Goal: Task Accomplishment & Management: Complete application form

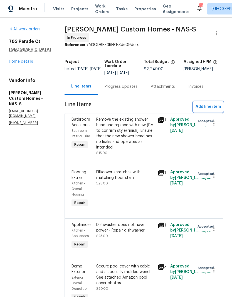
click at [213, 108] on span "Add line item" at bounding box center [208, 106] width 25 height 7
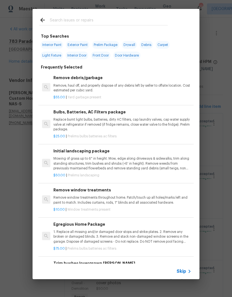
click at [99, 17] on input "text" at bounding box center [109, 21] width 118 height 8
type input "Dishwasher"
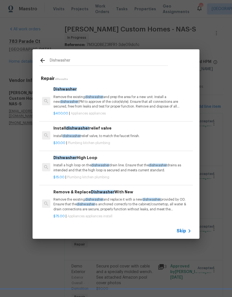
click at [130, 101] on p "Remove the existing dishwasher and prep the area for a new unit. Install a new …" at bounding box center [122, 102] width 138 height 14
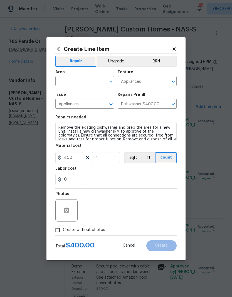
click at [93, 84] on input "text" at bounding box center [76, 81] width 43 height 9
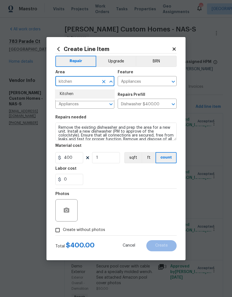
click at [71, 94] on li "Kitchen" at bounding box center [84, 93] width 59 height 9
type input "Kitchen"
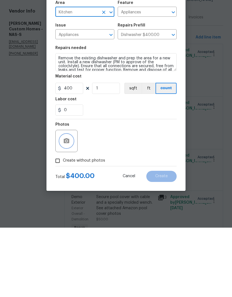
click at [71, 204] on button "button" at bounding box center [66, 210] width 13 height 13
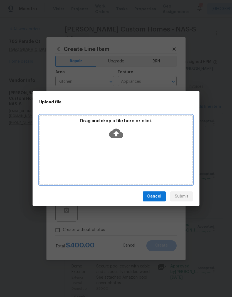
click at [127, 147] on div "Drag and drop a file here or click" at bounding box center [116, 150] width 154 height 70
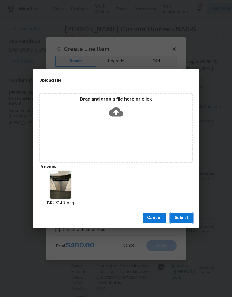
click at [185, 219] on span "Submit" at bounding box center [182, 217] width 14 height 7
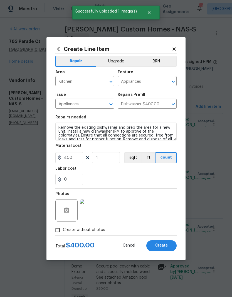
click at [168, 246] on button "Create" at bounding box center [162, 245] width 30 height 11
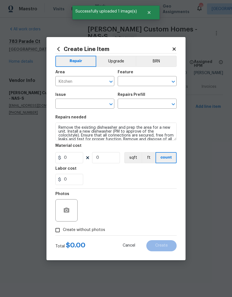
type input "0"
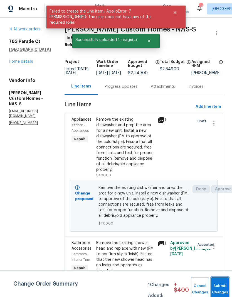
click at [221, 286] on button "Submit Changes" at bounding box center [220, 289] width 18 height 24
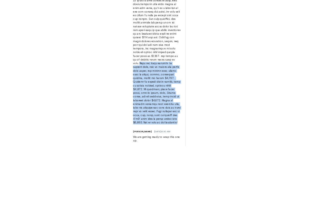
scroll to position [212, 0]
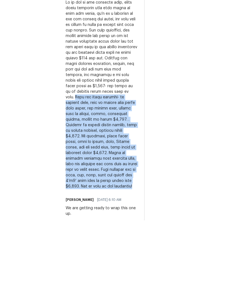
click at [175, 132] on div "On-site Worker Updates" at bounding box center [188, 192] width 72 height 423
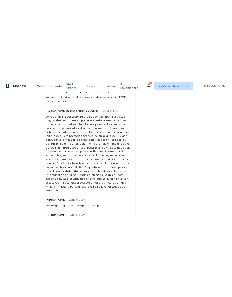
scroll to position [0, 0]
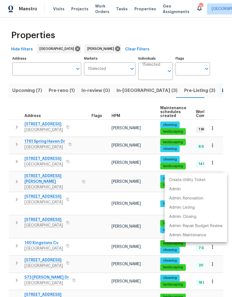
scroll to position [187, 0]
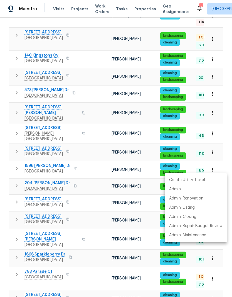
click at [96, 167] on div at bounding box center [116, 148] width 232 height 297
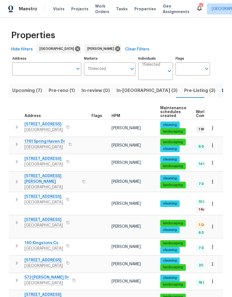
scroll to position [0, 0]
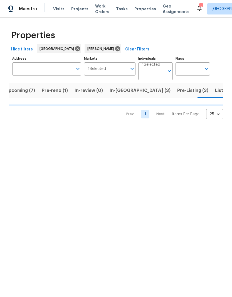
scroll to position [0, 10]
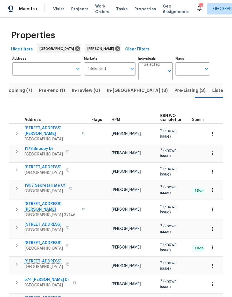
click at [40, 240] on span "111 Azalea Ct" at bounding box center [44, 243] width 38 height 6
click at [213, 92] on span "Listed (21)" at bounding box center [224, 91] width 23 height 8
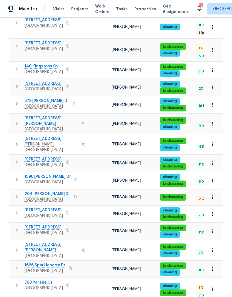
scroll to position [178, 0]
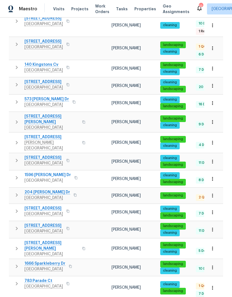
click at [45, 189] on span "204 Melodie Dr" at bounding box center [48, 192] width 46 height 6
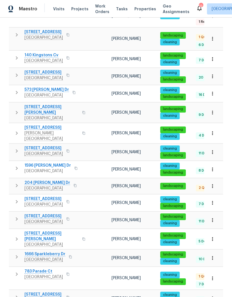
scroll to position [187, 0]
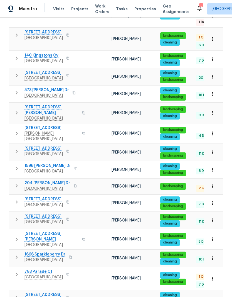
click at [43, 180] on span "204 Melodie Dr" at bounding box center [48, 183] width 46 height 6
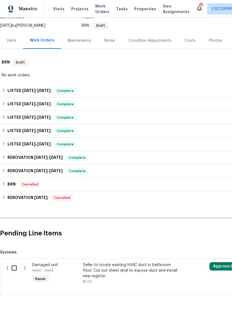
scroll to position [52, 0]
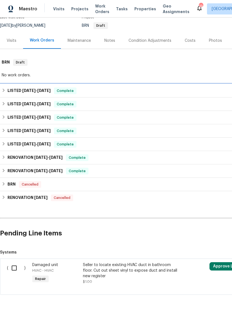
click at [42, 89] on span "8/26/25" at bounding box center [43, 91] width 13 height 4
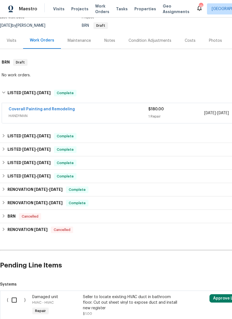
click at [58, 108] on link "Coverall Painting and Remodeling" at bounding box center [42, 109] width 66 height 4
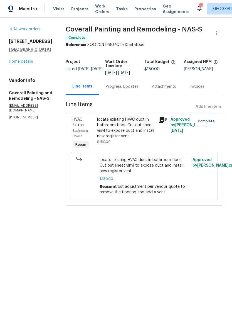
click at [31, 62] on link "Home details" at bounding box center [21, 62] width 24 height 4
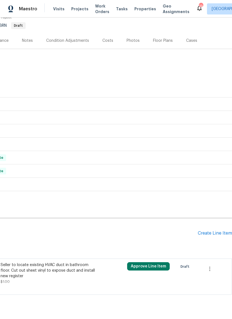
click at [211, 234] on div "Create Line Item" at bounding box center [215, 233] width 34 height 5
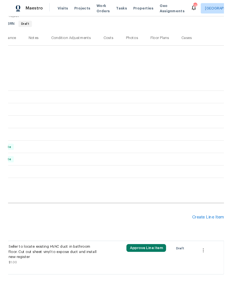
scroll to position [52, 82]
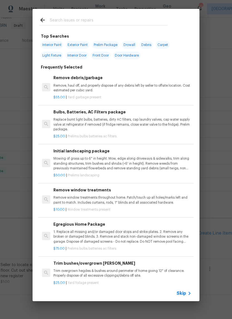
click at [96, 18] on input "text" at bounding box center [109, 21] width 118 height 8
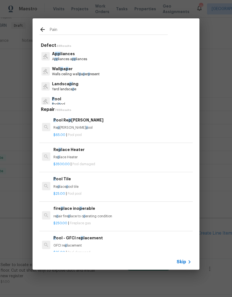
type input "Paint"
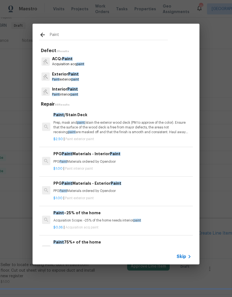
click at [72, 76] on span "Paint" at bounding box center [73, 74] width 11 height 4
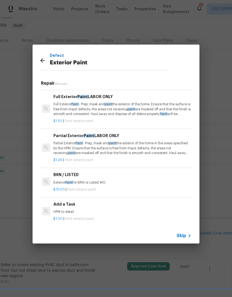
scroll to position [65, 0]
click at [69, 206] on h6 "Add a Task" at bounding box center [122, 204] width 138 height 6
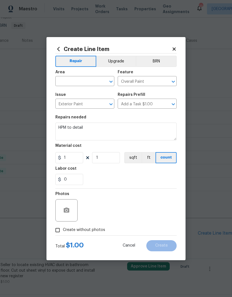
click at [96, 127] on textarea "HPM to detail" at bounding box center [115, 132] width 121 height 18
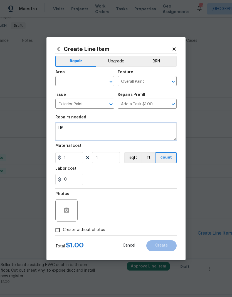
type textarea "H"
type textarea "Remove sticker adhesive from front door and paint the front door and interior f…"
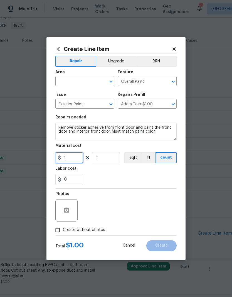
click at [73, 158] on input "1" at bounding box center [69, 157] width 28 height 11
type input "125"
click at [98, 81] on input "text" at bounding box center [76, 81] width 43 height 9
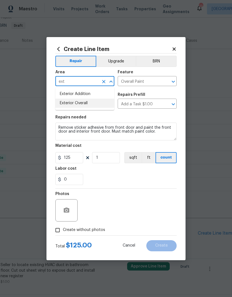
click at [88, 106] on li "Exterior Overall" at bounding box center [84, 103] width 59 height 9
type input "Exterior Overall"
click at [165, 82] on icon "Clear" at bounding box center [166, 82] width 6 height 6
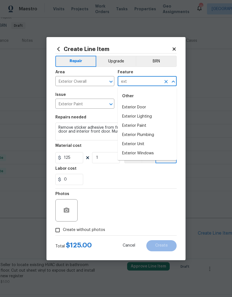
click at [140, 107] on li "Exterior Door" at bounding box center [147, 107] width 59 height 9
type input "Exterior Door"
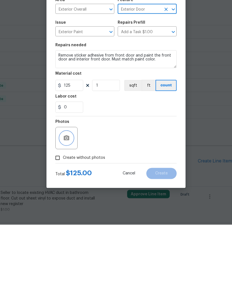
click at [69, 207] on icon "button" at bounding box center [66, 210] width 7 height 7
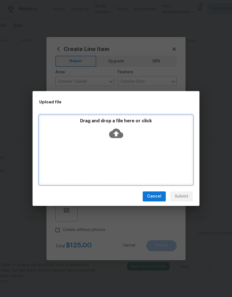
click at [137, 144] on div "Drag and drop a file here or click" at bounding box center [116, 150] width 154 height 70
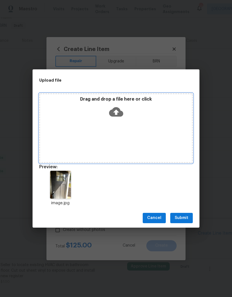
click at [135, 119] on div "Drag and drop a file here or click" at bounding box center [116, 108] width 152 height 24
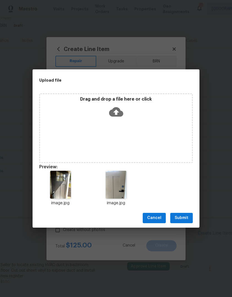
click at [184, 217] on span "Submit" at bounding box center [182, 217] width 14 height 7
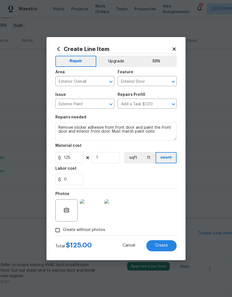
click at [75, 131] on textarea "Remove sticker adhesive from front door and paint the front door and interior f…" at bounding box center [115, 132] width 121 height 18
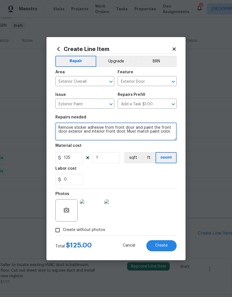
click at [124, 132] on textarea "Remove sticker adhesive from front door and paint the front door exterior and i…" at bounding box center [115, 132] width 121 height 18
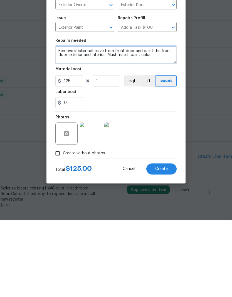
type textarea "Remove sticker adhesive from front door and paint the front door exterior and i…"
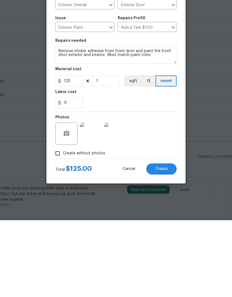
click at [92, 199] on img at bounding box center [91, 210] width 22 height 22
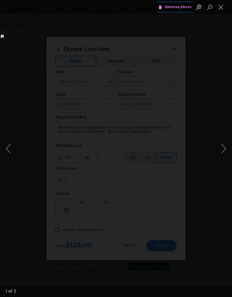
click at [186, 8] on span "Remove photo" at bounding box center [174, 7] width 33 height 6
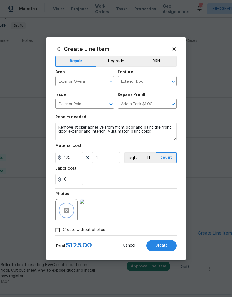
click at [64, 213] on icon "button" at bounding box center [66, 210] width 7 height 7
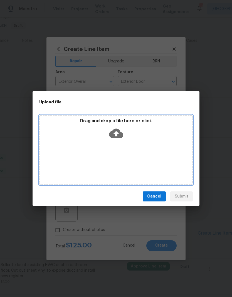
click at [125, 141] on div "Drag and drop a file here or click" at bounding box center [116, 130] width 152 height 24
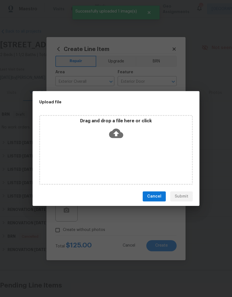
scroll to position [52, 82]
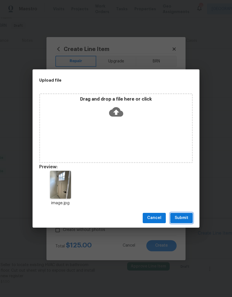
click at [185, 219] on span "Submit" at bounding box center [182, 217] width 14 height 7
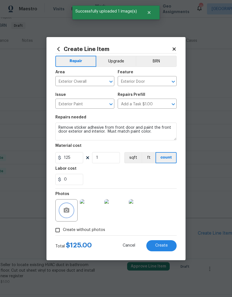
click at [71, 209] on button "button" at bounding box center [66, 210] width 13 height 13
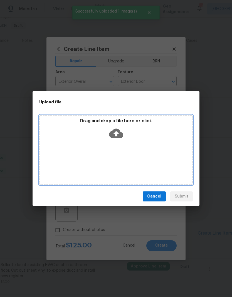
click at [136, 138] on div "Drag and drop a file here or click" at bounding box center [116, 130] width 152 height 24
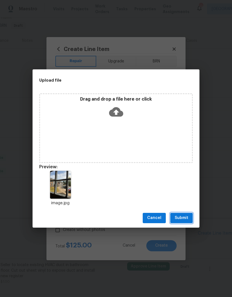
click at [185, 218] on span "Submit" at bounding box center [182, 217] width 14 height 7
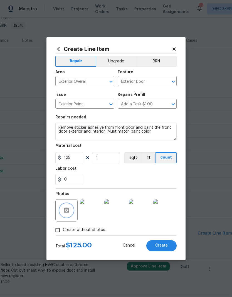
click at [69, 209] on icon "button" at bounding box center [67, 209] width 6 height 5
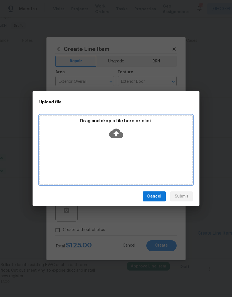
click at [142, 146] on div "Drag and drop a file here or click" at bounding box center [116, 150] width 154 height 70
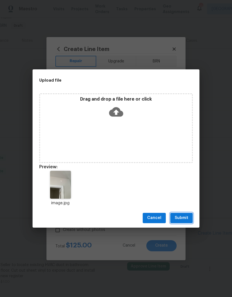
click at [186, 218] on span "Submit" at bounding box center [182, 217] width 14 height 7
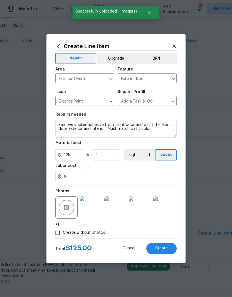
click at [70, 208] on button "button" at bounding box center [66, 207] width 13 height 13
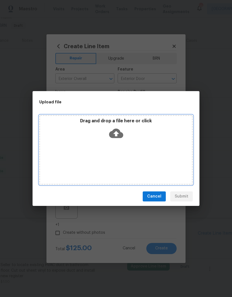
click at [133, 141] on div "Drag and drop a file here or click" at bounding box center [116, 130] width 152 height 24
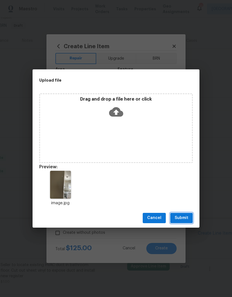
click at [184, 217] on span "Submit" at bounding box center [182, 217] width 14 height 7
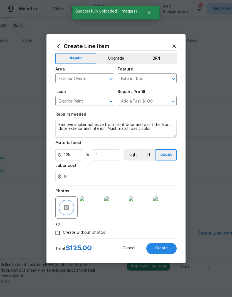
click at [68, 207] on icon "button" at bounding box center [67, 207] width 6 height 5
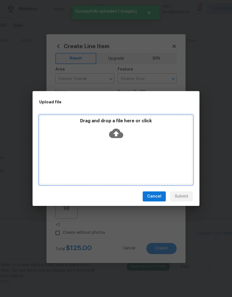
click at [172, 154] on div "Drag and drop a file here or click" at bounding box center [116, 150] width 154 height 70
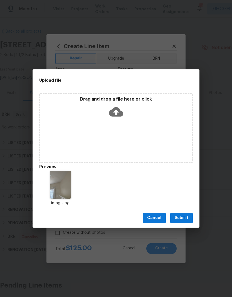
scroll to position [52, 82]
click at [185, 218] on span "Submit" at bounding box center [182, 217] width 14 height 7
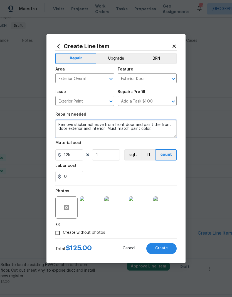
click at [165, 131] on textarea "Remove sticker adhesive from front door and paint the front door exterior and i…" at bounding box center [115, 129] width 121 height 18
click at [107, 128] on textarea "Remove sticker adhesive from front door and paint the front door exterior and i…" at bounding box center [115, 129] width 121 height 18
type textarea "Remove sticker adhesive from front door and paint the front door exterior and i…"
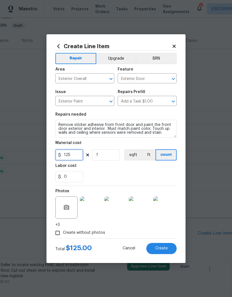
click at [76, 155] on input "125" at bounding box center [69, 154] width 28 height 11
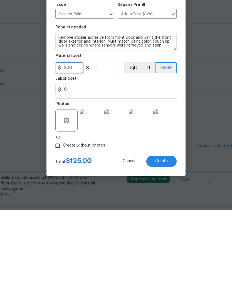
type input "200"
click at [94, 196] on img at bounding box center [91, 207] width 22 height 22
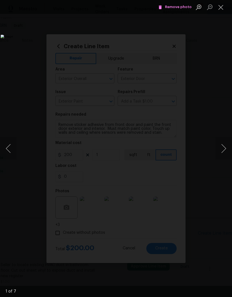
click at [223, 150] on button "Next image" at bounding box center [224, 148] width 17 height 22
click at [226, 148] on button "Next image" at bounding box center [224, 148] width 17 height 22
click at [224, 150] on button "Next image" at bounding box center [224, 148] width 17 height 22
click at [224, 147] on button "Next image" at bounding box center [224, 148] width 17 height 22
click at [225, 148] on button "Next image" at bounding box center [224, 148] width 17 height 22
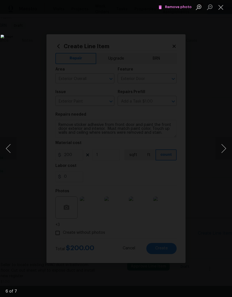
click at [224, 148] on button "Next image" at bounding box center [224, 148] width 17 height 22
click at [223, 8] on button "Close lightbox" at bounding box center [221, 7] width 11 height 10
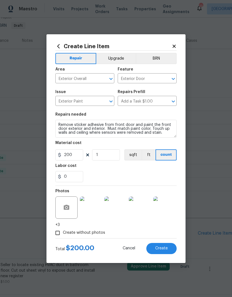
click at [163, 246] on span "Create" at bounding box center [161, 248] width 13 height 4
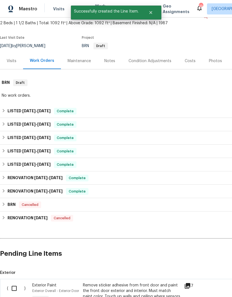
scroll to position [30, 0]
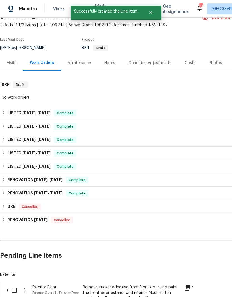
click at [15, 284] on input "checkbox" at bounding box center [16, 290] width 16 height 12
checkbox input "true"
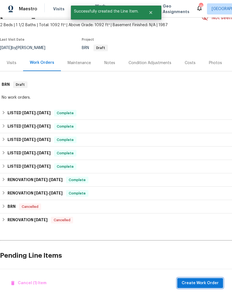
click at [207, 282] on span "Create Work Order" at bounding box center [200, 283] width 37 height 7
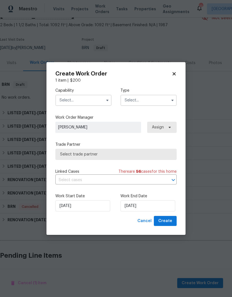
click at [99, 99] on input "text" at bounding box center [83, 100] width 56 height 11
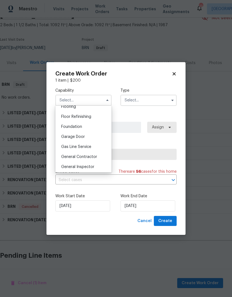
scroll to position [222, 0]
click at [90, 157] on span "General Contractor" at bounding box center [79, 156] width 36 height 4
type input "General Contractor"
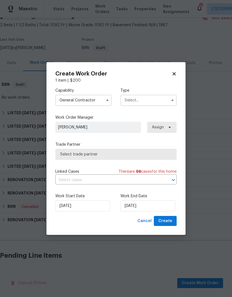
click at [150, 99] on input "text" at bounding box center [149, 100] width 56 height 11
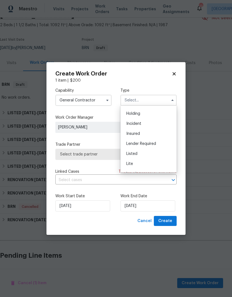
scroll to position [50, 0]
click at [136, 124] on span "Listed" at bounding box center [131, 122] width 11 height 4
type input "Listed"
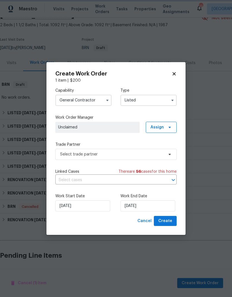
scroll to position [0, 0]
click at [169, 127] on icon at bounding box center [170, 127] width 2 height 1
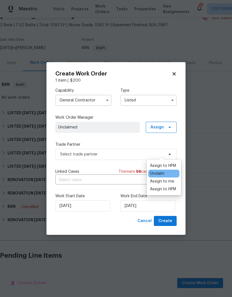
click at [169, 179] on div "Assign to me" at bounding box center [162, 182] width 24 height 6
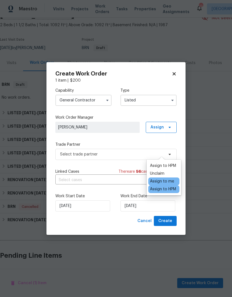
click at [119, 124] on span "[PERSON_NAME]" at bounding box center [97, 127] width 79 height 6
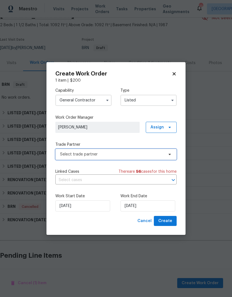
click at [169, 155] on icon at bounding box center [170, 154] width 4 height 4
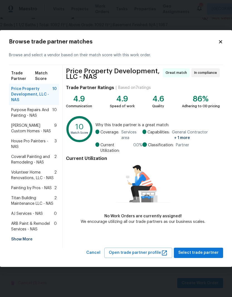
click at [15, 160] on span "Coverall Painting and Remodeling - NAS" at bounding box center [32, 159] width 43 height 11
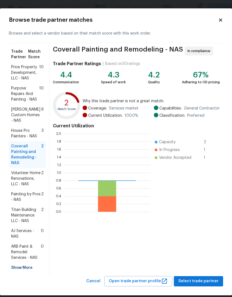
scroll to position [78, 86]
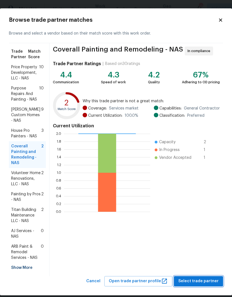
click at [203, 278] on span "Select trade partner" at bounding box center [199, 281] width 40 height 7
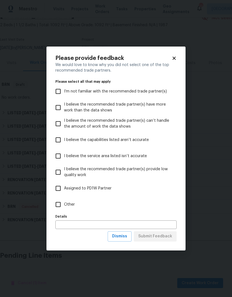
click at [55, 207] on input "Other" at bounding box center [58, 205] width 12 height 12
checkbox input "true"
click at [157, 237] on span "Submit Feedback" at bounding box center [155, 236] width 34 height 7
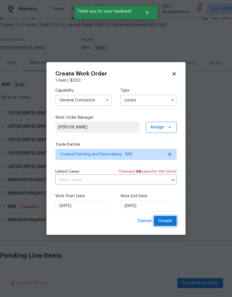
click at [172, 222] on span "Create" at bounding box center [165, 221] width 14 height 7
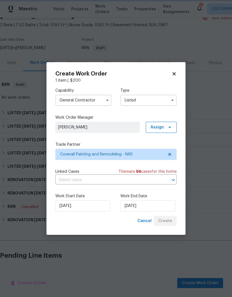
checkbox input "false"
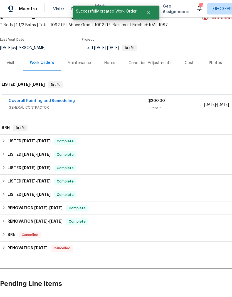
click at [49, 99] on link "Coverall Painting and Remodeling" at bounding box center [42, 101] width 66 height 4
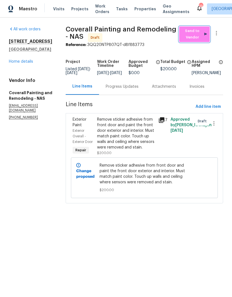
click at [199, 35] on span "Send to Vendor" at bounding box center [194, 34] width 25 height 13
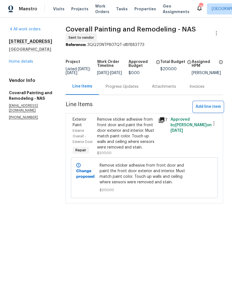
click at [212, 110] on span "Add line item" at bounding box center [208, 106] width 25 height 7
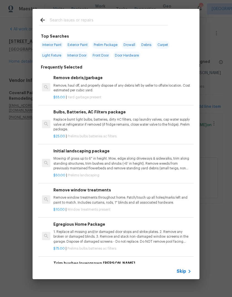
click at [95, 15] on div at bounding box center [104, 20] width 142 height 22
click at [77, 20] on input "text" at bounding box center [109, 21] width 118 height 8
type input "Toilet"
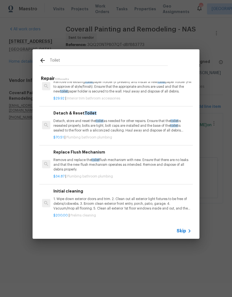
scroll to position [239, 0]
click at [87, 158] on p "Remove and replace the toilet flush mechanism with new. Ensure that there are n…" at bounding box center [122, 165] width 138 height 14
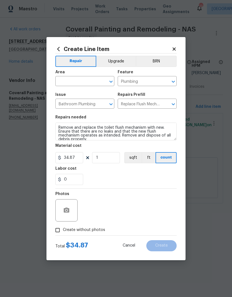
click at [95, 80] on input "text" at bounding box center [76, 81] width 43 height 9
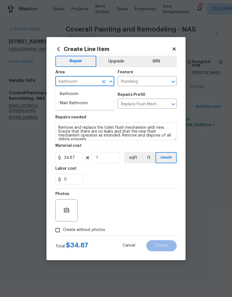
click at [73, 93] on li "Bathroom" at bounding box center [84, 93] width 59 height 9
type input "Bathroom"
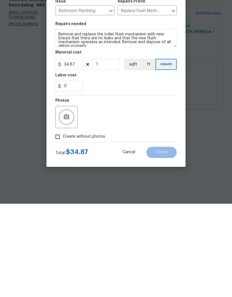
click at [70, 204] on button "button" at bounding box center [66, 210] width 13 height 13
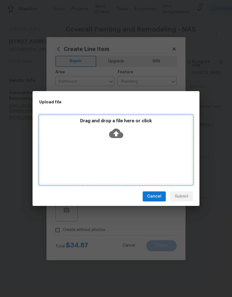
click at [137, 135] on div "Drag and drop a file here or click" at bounding box center [116, 130] width 152 height 24
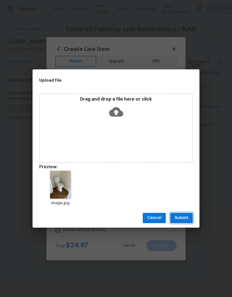
click at [183, 216] on span "Submit" at bounding box center [182, 217] width 14 height 7
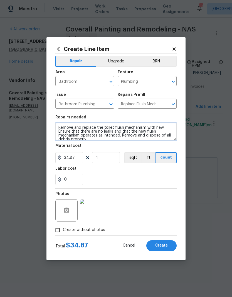
click at [59, 124] on textarea "Remove and replace the toilet flush mechanism with new. Ensure that there are n…" at bounding box center [115, 132] width 121 height 18
type textarea "Remove and replace the toilet flush mechanism with new. Ensure that there are n…"
click at [176, 49] on icon at bounding box center [174, 49] width 5 height 5
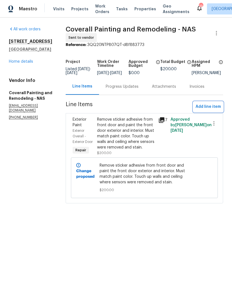
click at [213, 110] on span "Add line item" at bounding box center [208, 106] width 25 height 7
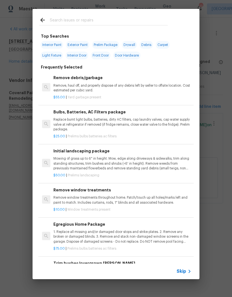
click at [105, 17] on input "text" at bounding box center [109, 21] width 118 height 8
type input "Toilet"
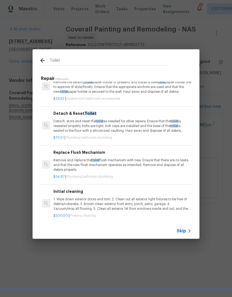
click at [81, 161] on p "Remove and replace the toilet flush mechanism with new. Ensure that there are n…" at bounding box center [122, 165] width 138 height 14
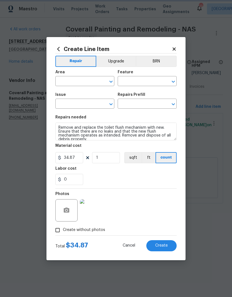
type input "Bathroom"
type input "Plumbing"
type input "Bathroom Plumbing"
type input "Replace Flush Mechanism $34.87"
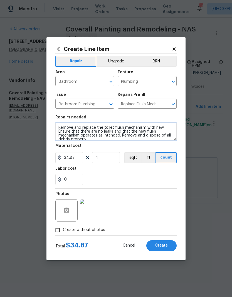
click at [58, 127] on textarea "Remove and replace the toilet flush mechanism with new. Ensure that there are n…" at bounding box center [115, 132] width 121 height 18
click at [93, 127] on textarea "Water is turned odd at wall - Remove and replace the toilet flush mechanism wit…" at bounding box center [115, 132] width 121 height 18
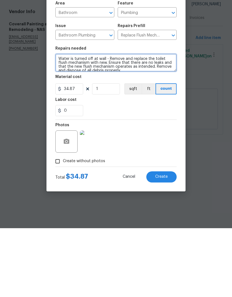
type textarea "Water is turned off at wall - Remove and replace the toilet flush mechanism wit…"
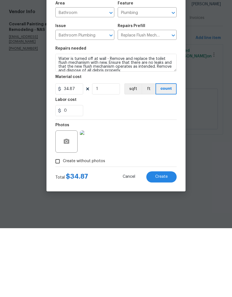
click at [163, 243] on span "Create" at bounding box center [161, 245] width 13 height 4
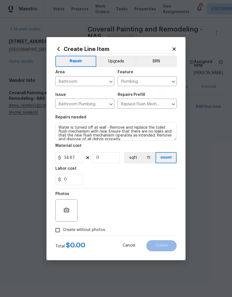
type input "0"
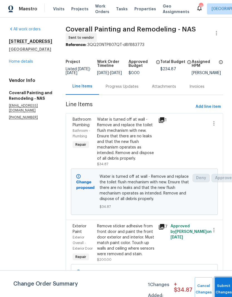
click at [223, 288] on button "Submit Changes" at bounding box center [224, 289] width 18 height 24
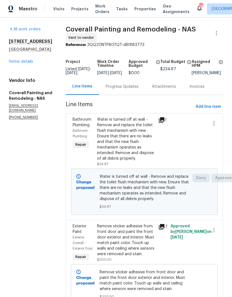
click at [29, 63] on link "Home details" at bounding box center [21, 62] width 24 height 4
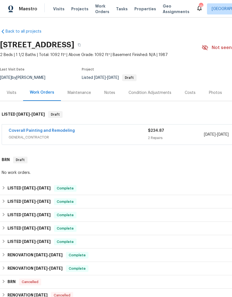
click at [62, 131] on link "Coverall Painting and Remodeling" at bounding box center [42, 131] width 66 height 4
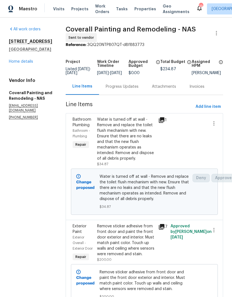
click at [138, 89] on div "Progress Updates" at bounding box center [122, 87] width 33 height 6
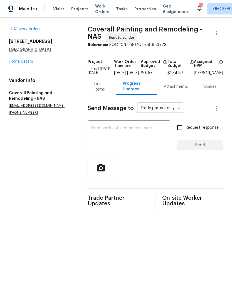
click at [126, 133] on textarea at bounding box center [129, 135] width 76 height 19
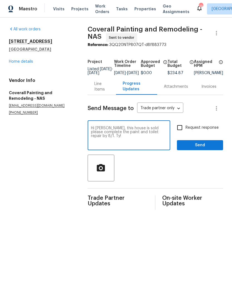
type textarea "Hi [PERSON_NAME], this house is sold please complete the paint and toilet repai…"
click at [203, 149] on span "Send" at bounding box center [200, 145] width 37 height 7
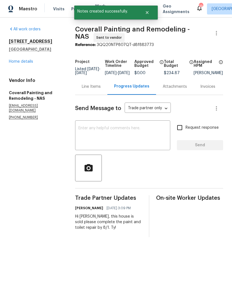
click at [30, 62] on link "Home details" at bounding box center [21, 62] width 24 height 4
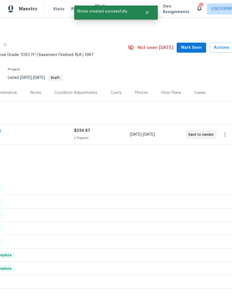
scroll to position [0, 73]
click at [194, 49] on span "Mark Seen" at bounding box center [192, 47] width 21 height 7
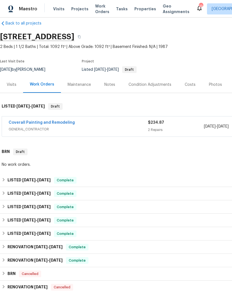
scroll to position [8, 0]
click at [114, 85] on div "Notes" at bounding box center [109, 85] width 11 height 6
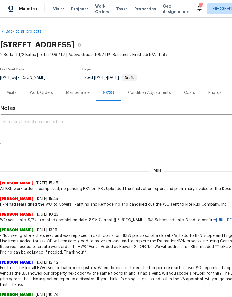
click at [137, 128] on textarea at bounding box center [157, 129] width 308 height 19
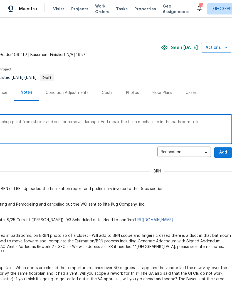
scroll to position [0, 82]
click at [106, 123] on textarea "Teardown is complete. GC will return to touchup paint from sticker and sensor r…" at bounding box center [75, 129] width 308 height 19
click at [166, 122] on textarea "Teardown is complete. GC will return to touchup paint from sticker and sensor r…" at bounding box center [75, 129] width 308 height 19
click at [207, 123] on textarea "Teardown is complete. GC will return to touchup paint from sticker and sensor r…" at bounding box center [75, 129] width 308 height 19
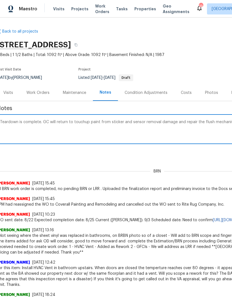
click at [69, 121] on textarea "Teardown is complete. GC will return to touchup paint from sticker and sensor r…" at bounding box center [154, 129] width 308 height 19
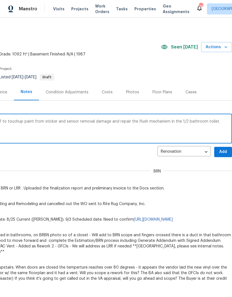
scroll to position [1, 82]
type textarea "Teardown is complete. GC will return by 8/1 to touchup paint from sticker and s…"
click at [225, 150] on span "Add" at bounding box center [223, 151] width 9 height 7
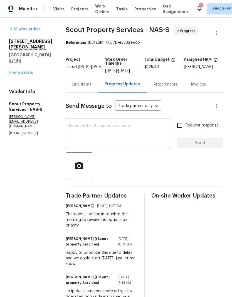
scroll to position [212, 0]
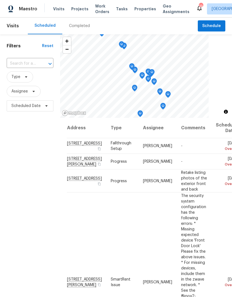
click at [29, 63] on input "text" at bounding box center [22, 63] width 31 height 9
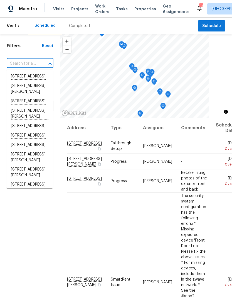
click at [23, 61] on input "text" at bounding box center [22, 63] width 31 height 9
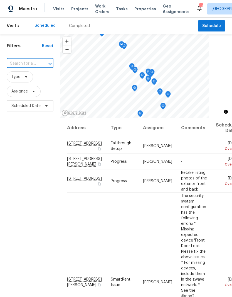
paste input "[STREET_ADDRESS][PERSON_NAME]"
type input "[STREET_ADDRESS][PERSON_NAME]"
click at [32, 79] on li "[STREET_ADDRESS][PERSON_NAME]" at bounding box center [29, 79] width 47 height 15
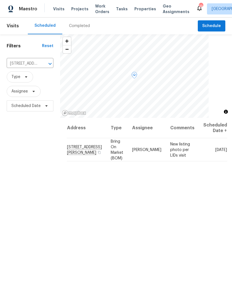
click at [0, 0] on icon at bounding box center [0, 0] width 0 height 0
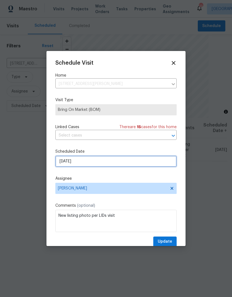
click at [103, 162] on input "[DATE]" at bounding box center [115, 161] width 121 height 11
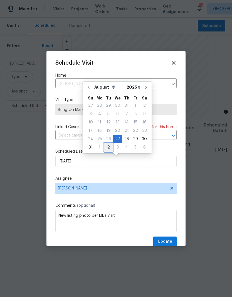
click at [109, 149] on div "2" at bounding box center [108, 147] width 9 height 8
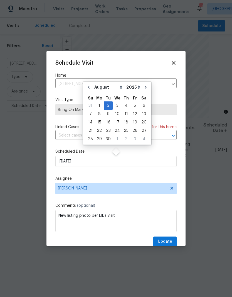
type input "9/2/2025"
select select "8"
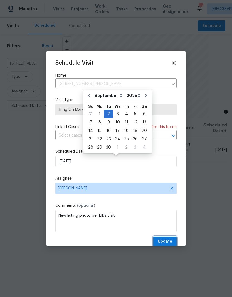
click at [170, 240] on span "Update" at bounding box center [165, 241] width 14 height 7
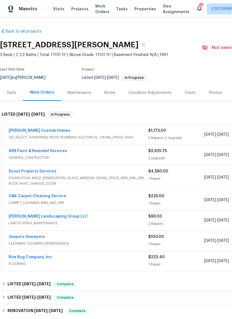
click at [42, 131] on link "[PERSON_NAME] Custom Homes" at bounding box center [40, 131] width 62 height 4
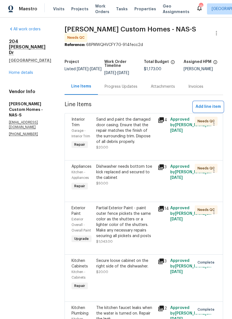
click at [210, 106] on span "Add line item" at bounding box center [208, 106] width 25 height 7
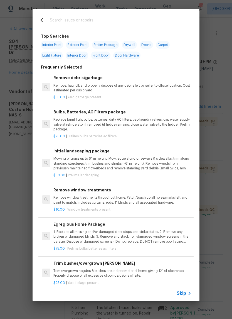
click at [88, 19] on input "text" at bounding box center [109, 21] width 118 height 8
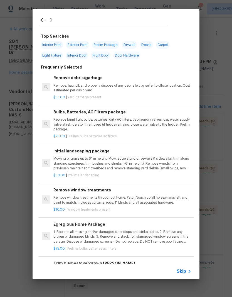
type input "Dr"
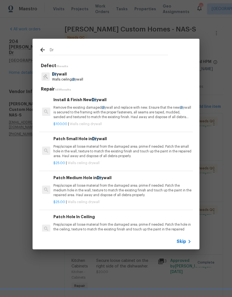
click at [67, 81] on p "Walls ceiling dr [PERSON_NAME]" at bounding box center [67, 79] width 31 height 5
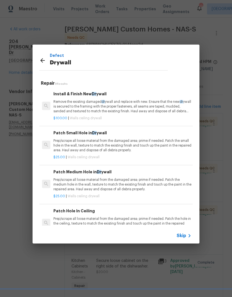
click at [102, 144] on p "Prep/scrape all loose material from the damaged area; prime if needed. Patch th…" at bounding box center [122, 145] width 138 height 14
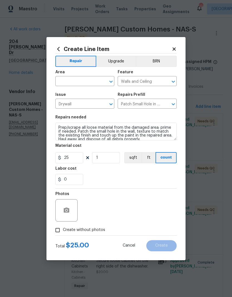
click at [99, 79] on input "text" at bounding box center [76, 81] width 43 height 9
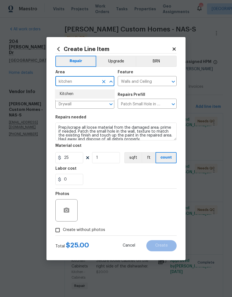
click at [71, 94] on li "Kitchen" at bounding box center [84, 93] width 59 height 9
type input "Kitchen"
click at [61, 127] on textarea "Prep/scrape all loose material from the damaged area; prime if needed. Patch th…" at bounding box center [115, 132] width 121 height 18
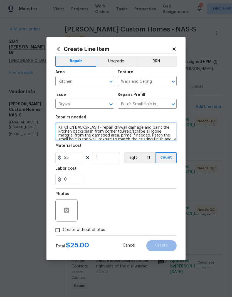
click at [127, 133] on textarea "KITCHEN BACKSPLASH - repair drywall damage and paint the kitchen backsplash fro…" at bounding box center [115, 132] width 121 height 18
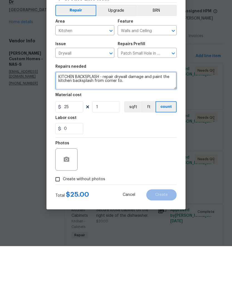
type textarea "KITCHEN BACKSPLASH - repair drywall damage and paint the kitchen backsplash fro…"
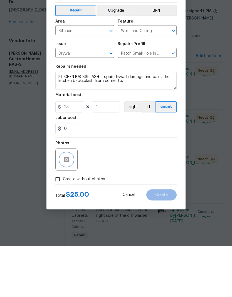
click at [69, 207] on icon "button" at bounding box center [67, 209] width 6 height 5
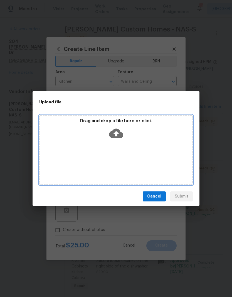
click at [136, 142] on div "Drag and drop a file here or click" at bounding box center [116, 150] width 154 height 70
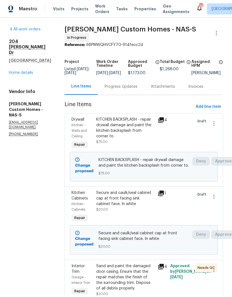
click at [36, 44] on h2 "204 [PERSON_NAME] Dr" at bounding box center [30, 47] width 42 height 17
click at [36, 43] on h2 "204 [PERSON_NAME] Dr" at bounding box center [30, 47] width 42 height 17
click at [62, 11] on span "Visits" at bounding box center [58, 9] width 11 height 6
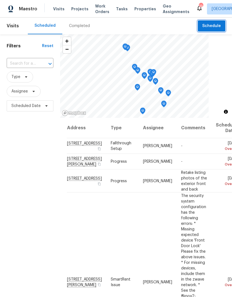
click at [213, 28] on span "Schedule" at bounding box center [211, 26] width 19 height 7
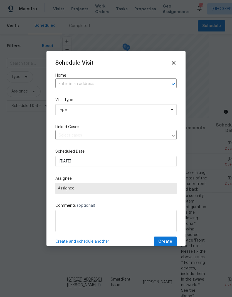
click at [86, 84] on input "text" at bounding box center [108, 84] width 106 height 9
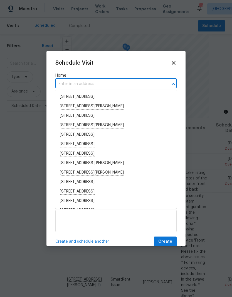
click at [77, 85] on input "text" at bounding box center [108, 84] width 106 height 9
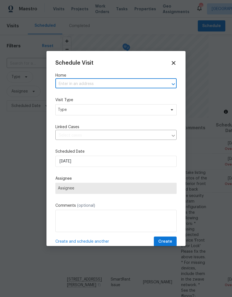
paste input "204 Melodie Dr Clarksville, TN 37043"
type input "204 Melodie Dr Clarksville, TN 37043"
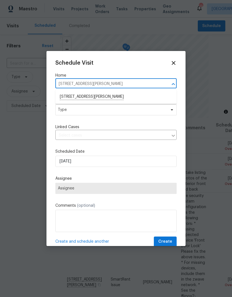
click at [85, 97] on li "[STREET_ADDRESS][PERSON_NAME]" at bounding box center [115, 96] width 121 height 9
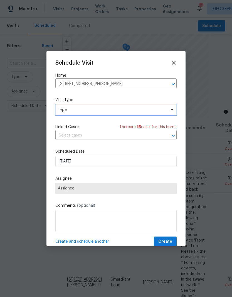
click at [168, 112] on span at bounding box center [171, 110] width 6 height 4
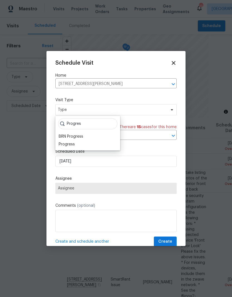
type input "Progres"
click at [74, 146] on div "Progress" at bounding box center [67, 144] width 16 height 6
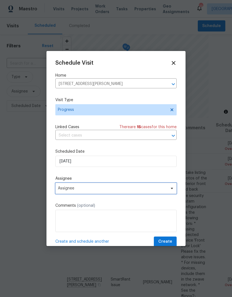
click at [170, 189] on icon at bounding box center [172, 188] width 4 height 4
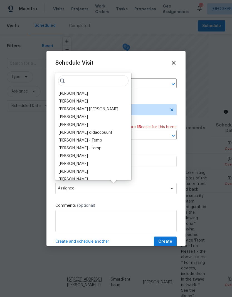
click at [87, 93] on div "[PERSON_NAME]" at bounding box center [73, 94] width 29 height 6
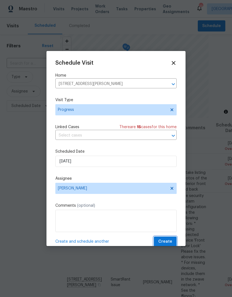
click at [169, 240] on span "Create" at bounding box center [165, 241] width 14 height 7
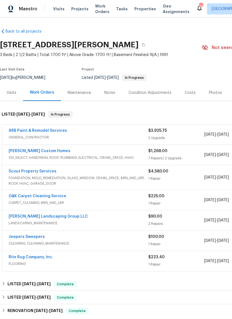
click at [43, 150] on link "[PERSON_NAME] Custom Homes" at bounding box center [40, 151] width 62 height 4
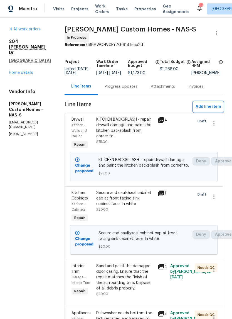
click at [213, 110] on span "Add line item" at bounding box center [208, 106] width 25 height 7
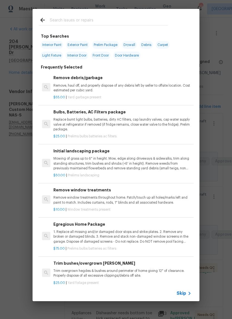
click at [99, 20] on input "text" at bounding box center [109, 21] width 118 height 8
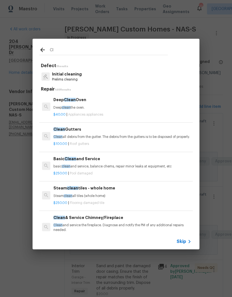
type input "C"
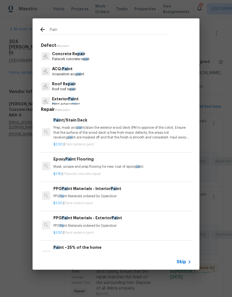
type input "Paint"
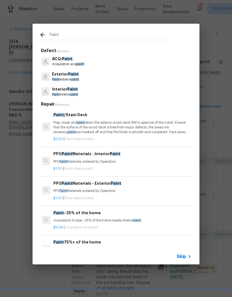
click at [75, 92] on p "Interior Paint" at bounding box center [65, 89] width 26 height 6
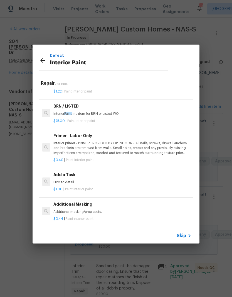
scroll to position [95, 0]
click at [69, 180] on p "HPM to detail" at bounding box center [122, 182] width 138 height 5
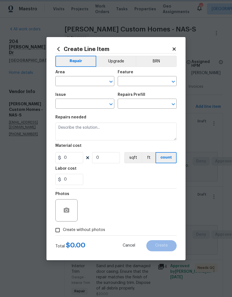
type input "Overall Paint"
type input "Interior Paint"
type input "Add a Task $1.00"
type textarea "HPM to detail"
type input "1"
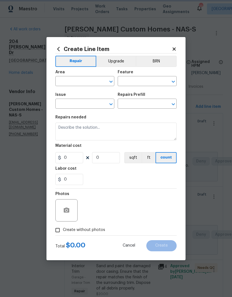
type input "1"
click at [101, 81] on icon "Clear" at bounding box center [104, 82] width 6 height 6
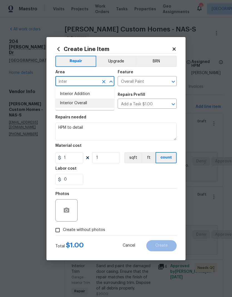
click at [87, 105] on li "Interior Overall" at bounding box center [84, 103] width 59 height 9
type input "Interior Overall"
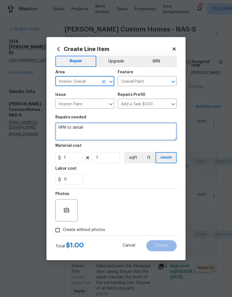
click at [91, 129] on textarea "HPM to detail" at bounding box center [115, 132] width 121 height 18
type textarea "H"
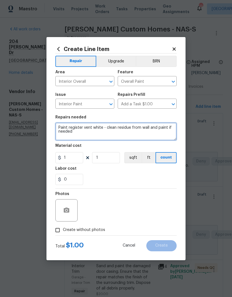
click at [142, 129] on textarea "Paint register vent white - clean residue from wall and paint if needed" at bounding box center [115, 132] width 121 height 18
click at [140, 128] on textarea "Paint register vent white - clean residue from upstairs bedroom wall and paint …" at bounding box center [115, 132] width 121 height 18
click at [164, 135] on textarea "Paint register vent white - clean residue from around cover plate in the upstai…" at bounding box center [115, 132] width 121 height 18
click at [68, 131] on textarea "Paint register vent white - clean residue from around cover plate in the upstai…" at bounding box center [115, 132] width 121 height 18
click at [143, 131] on textarea "Paint register vent white - clean residue from around cover plate on the wall i…" at bounding box center [115, 132] width 121 height 18
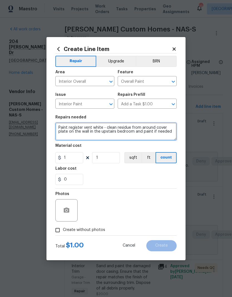
type textarea "Paint register vent white - clean residue from around cover plate on the wall i…"
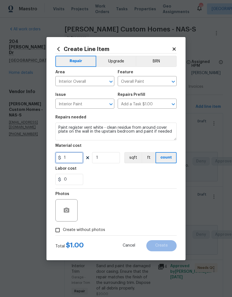
click at [75, 158] on input "1" at bounding box center [69, 157] width 28 height 11
click at [139, 176] on div "0" at bounding box center [115, 179] width 121 height 11
click at [76, 155] on input "20" at bounding box center [69, 157] width 28 height 11
click at [74, 157] on input "20" at bounding box center [69, 157] width 28 height 11
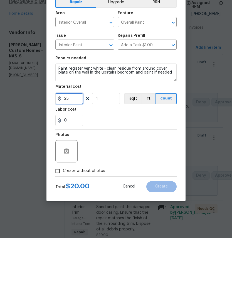
type input "25"
click at [73, 199] on div at bounding box center [66, 210] width 22 height 22
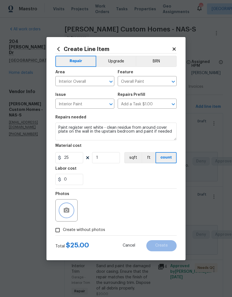
click at [65, 209] on icon "button" at bounding box center [67, 209] width 6 height 5
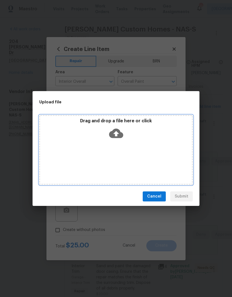
click at [138, 138] on div "Drag and drop a file here or click" at bounding box center [116, 130] width 152 height 24
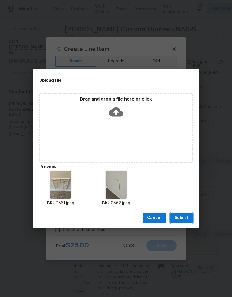
click at [186, 218] on span "Submit" at bounding box center [182, 217] width 14 height 7
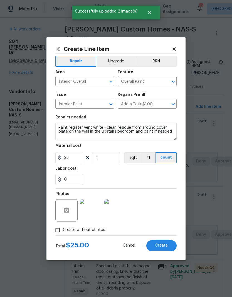
click at [163, 245] on span "Create" at bounding box center [161, 245] width 13 height 4
type input "0"
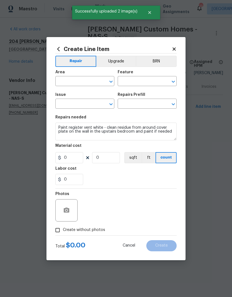
scroll to position [0, 0]
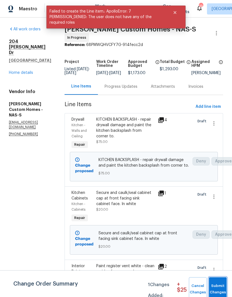
click at [219, 283] on span "Submit Changes" at bounding box center [218, 289] width 12 height 13
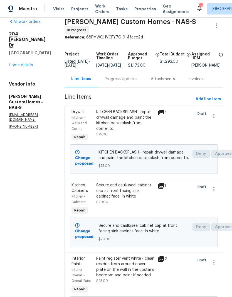
scroll to position [8, 0]
click at [23, 63] on link "Home details" at bounding box center [21, 65] width 24 height 4
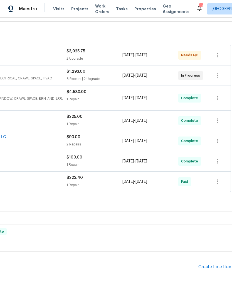
scroll to position [79, 80]
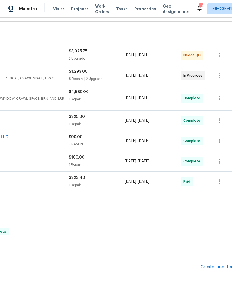
click at [216, 268] on div "Create Line Item" at bounding box center [218, 266] width 34 height 5
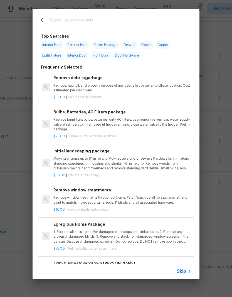
click at [105, 22] on input "text" at bounding box center [109, 21] width 118 height 8
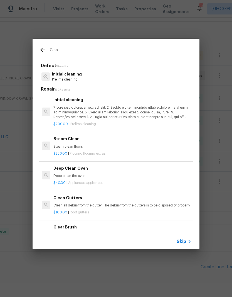
type input "Clean"
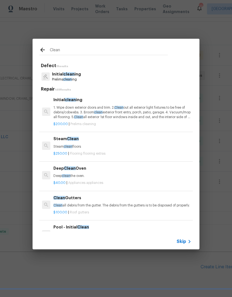
click at [75, 75] on p "Initial clean ing" at bounding box center [66, 74] width 29 height 6
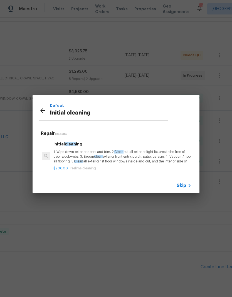
click at [88, 156] on p "1. Wipe down exterior doors and trim. 2. Clean out all exterior light fixtures …" at bounding box center [122, 157] width 138 height 14
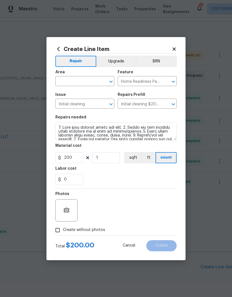
click at [98, 80] on input "text" at bounding box center [76, 81] width 43 height 9
click at [86, 105] on li "Interior Overall" at bounding box center [84, 103] width 59 height 9
type input "Interior Overall"
click at [63, 129] on textarea at bounding box center [115, 132] width 121 height 18
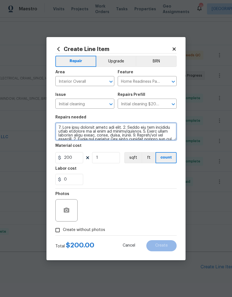
click at [63, 129] on textarea at bounding box center [115, 132] width 121 height 18
click at [59, 130] on textarea at bounding box center [115, 132] width 121 height 18
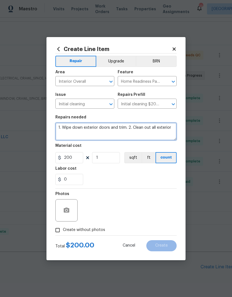
scroll to position [0, 0]
type textarea "1."
type textarea "one off clean after repairs - vacuum and clean all floors. Wipe down hard surfa…"
click at [117, 172] on div "Labor cost" at bounding box center [115, 170] width 121 height 7
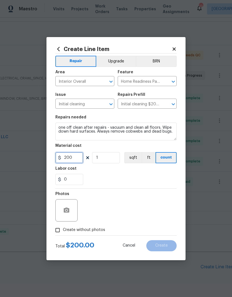
click at [77, 157] on input "200" at bounding box center [69, 157] width 28 height 11
type input "65"
click at [153, 176] on div "0" at bounding box center [115, 179] width 121 height 11
click at [72, 209] on button "button" at bounding box center [66, 210] width 13 height 13
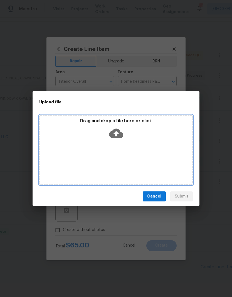
click at [137, 140] on div "Drag and drop a file here or click" at bounding box center [116, 130] width 152 height 24
